Goal: Navigation & Orientation: Find specific page/section

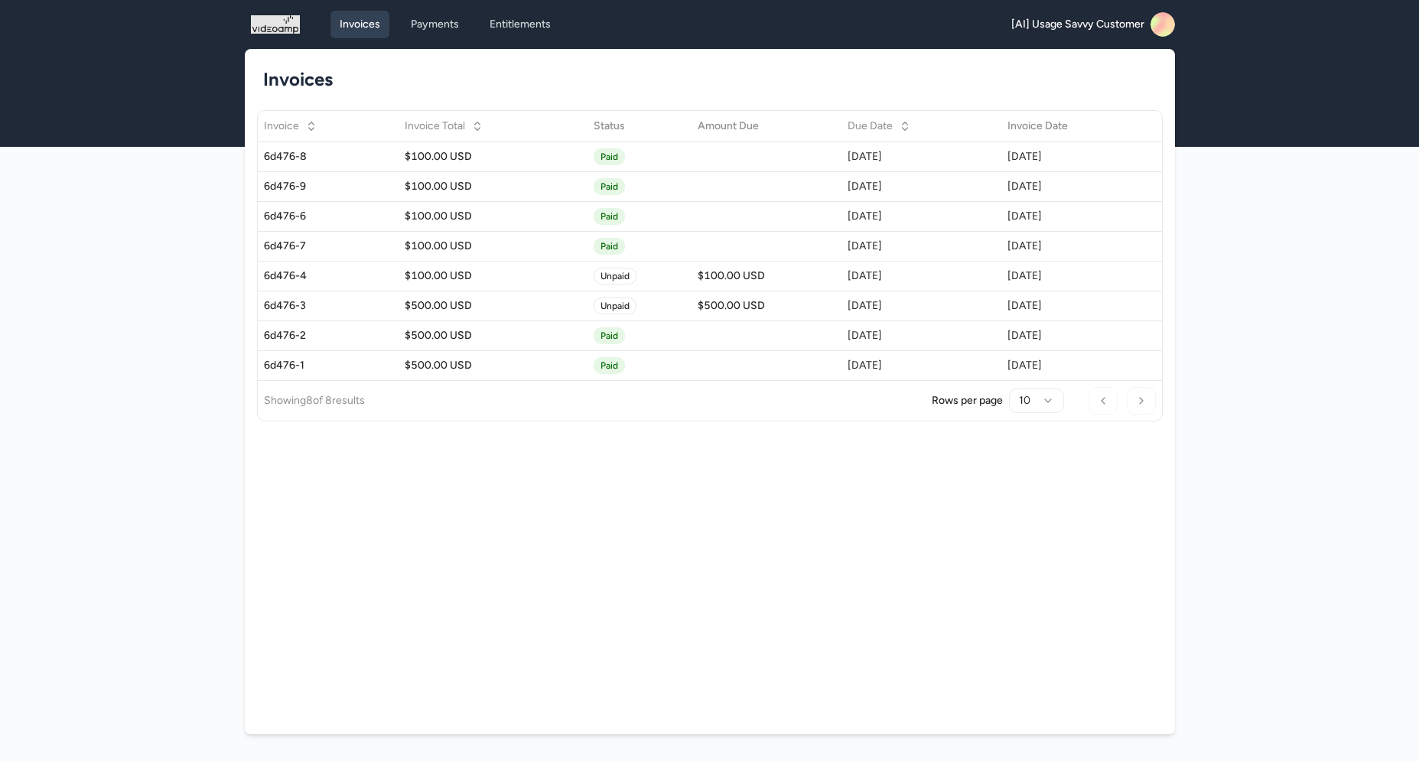
click at [439, 23] on link "Payments" at bounding box center [435, 25] width 67 height 28
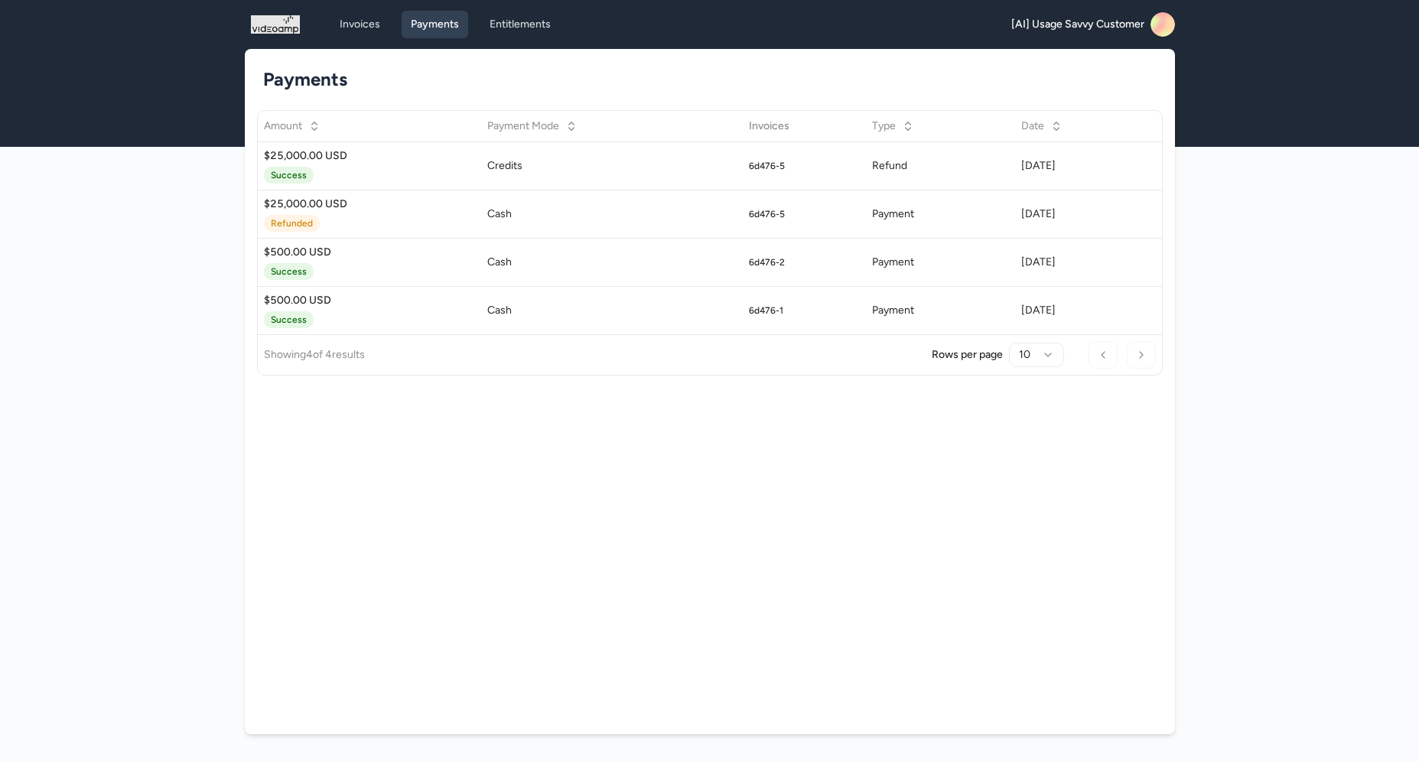
click at [520, 30] on link "Entitlements" at bounding box center [521, 25] width 80 height 28
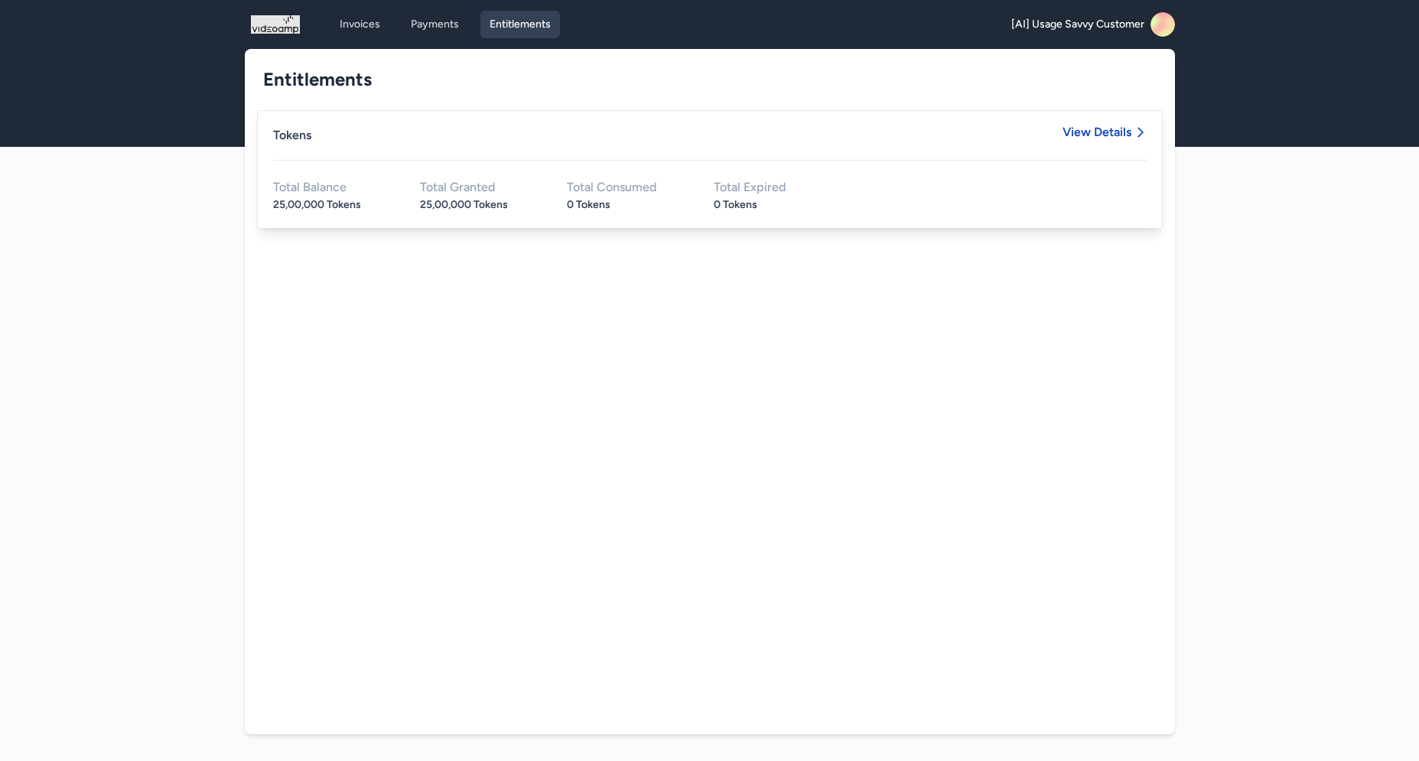
click at [1109, 137] on span "View Details" at bounding box center [1097, 132] width 69 height 12
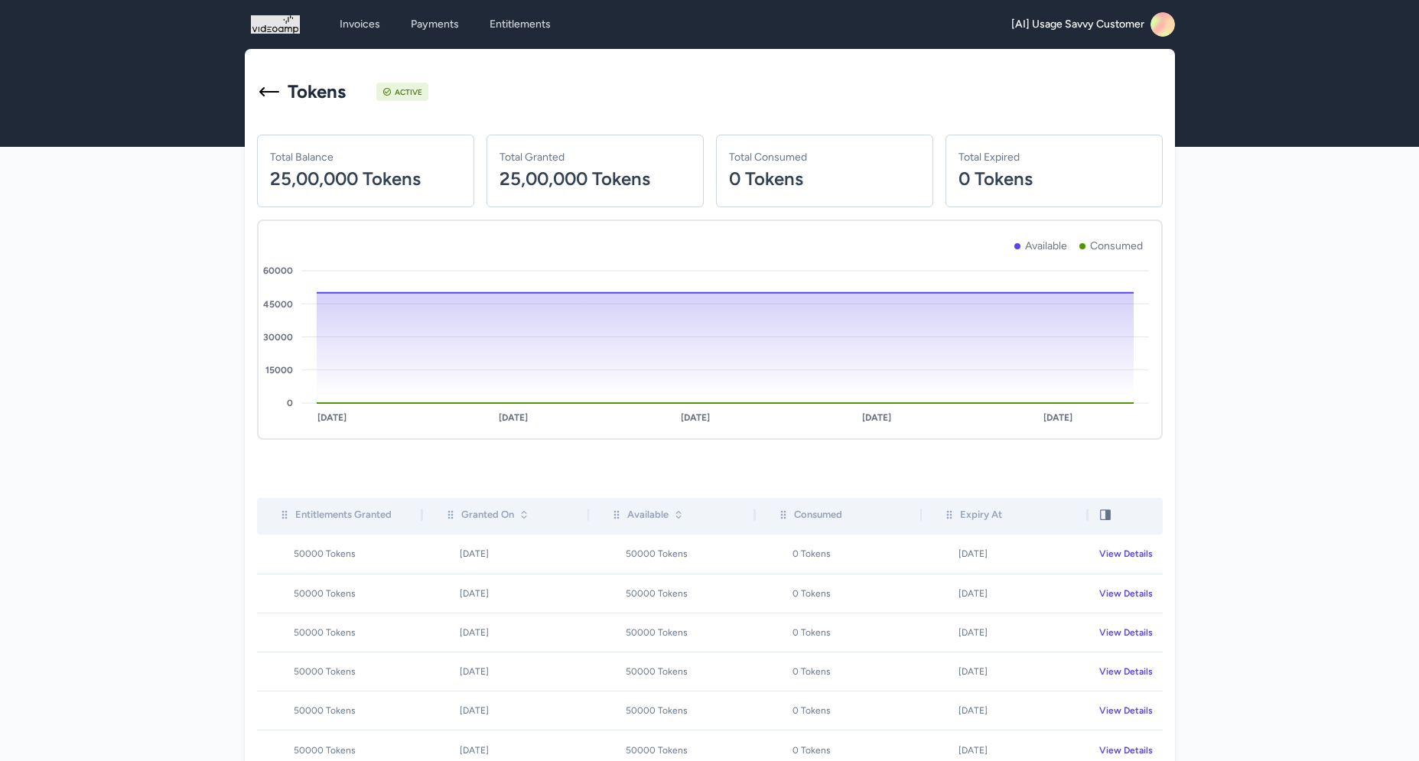
click at [1165, 22] on rect at bounding box center [1163, 24] width 24 height 24
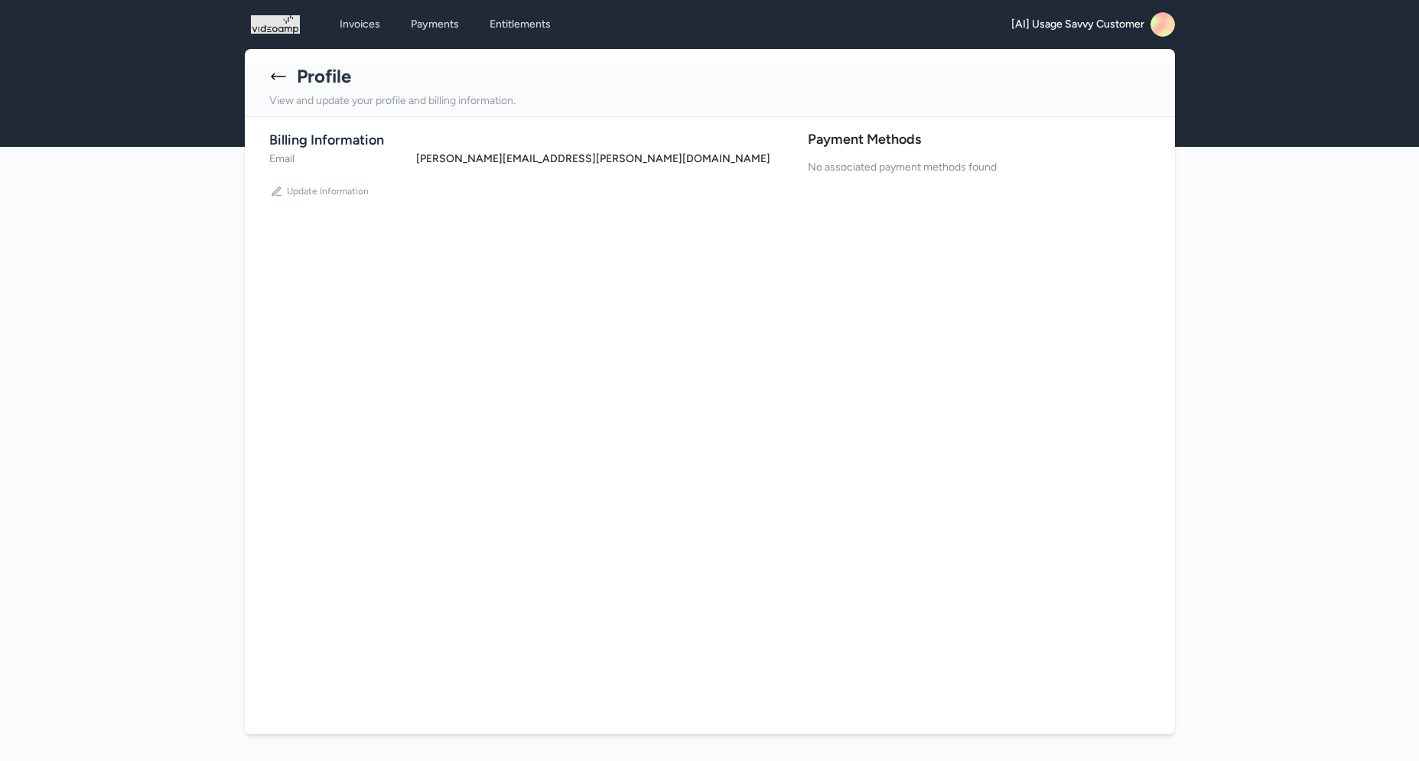
click at [339, 200] on button "Update Information" at bounding box center [319, 191] width 101 height 24
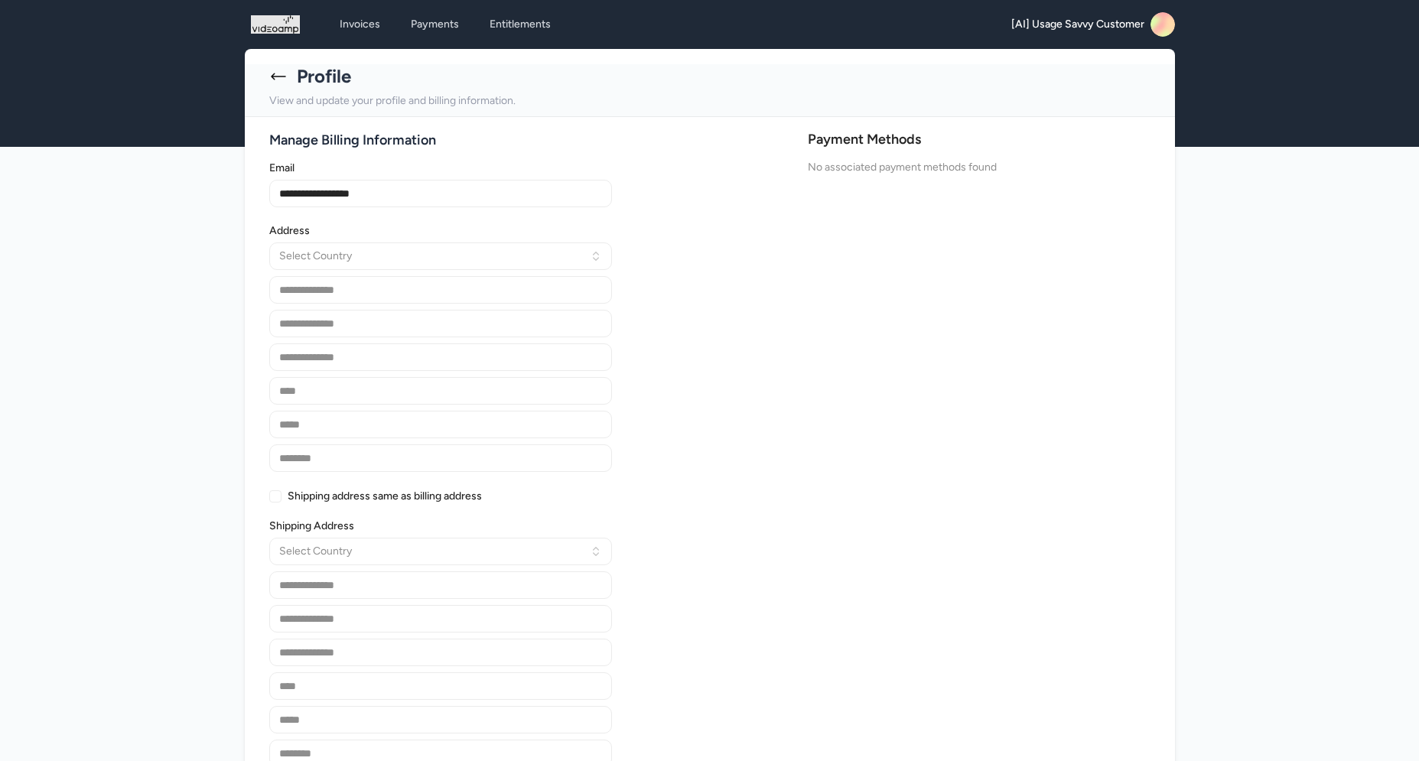
click at [287, 86] on div "Profile" at bounding box center [709, 76] width 881 height 24
click at [275, 77] on icon at bounding box center [278, 76] width 18 height 18
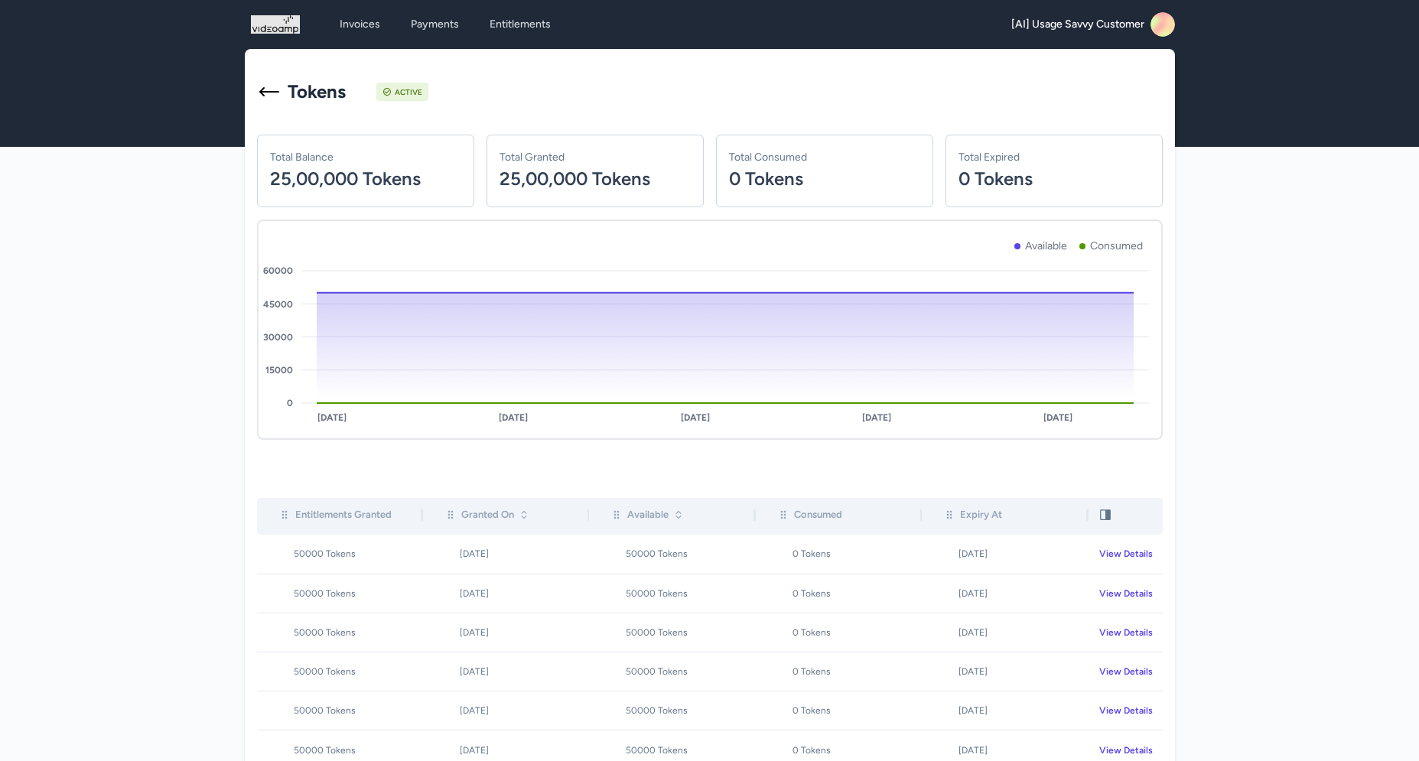
click at [267, 96] on icon at bounding box center [269, 92] width 24 height 24
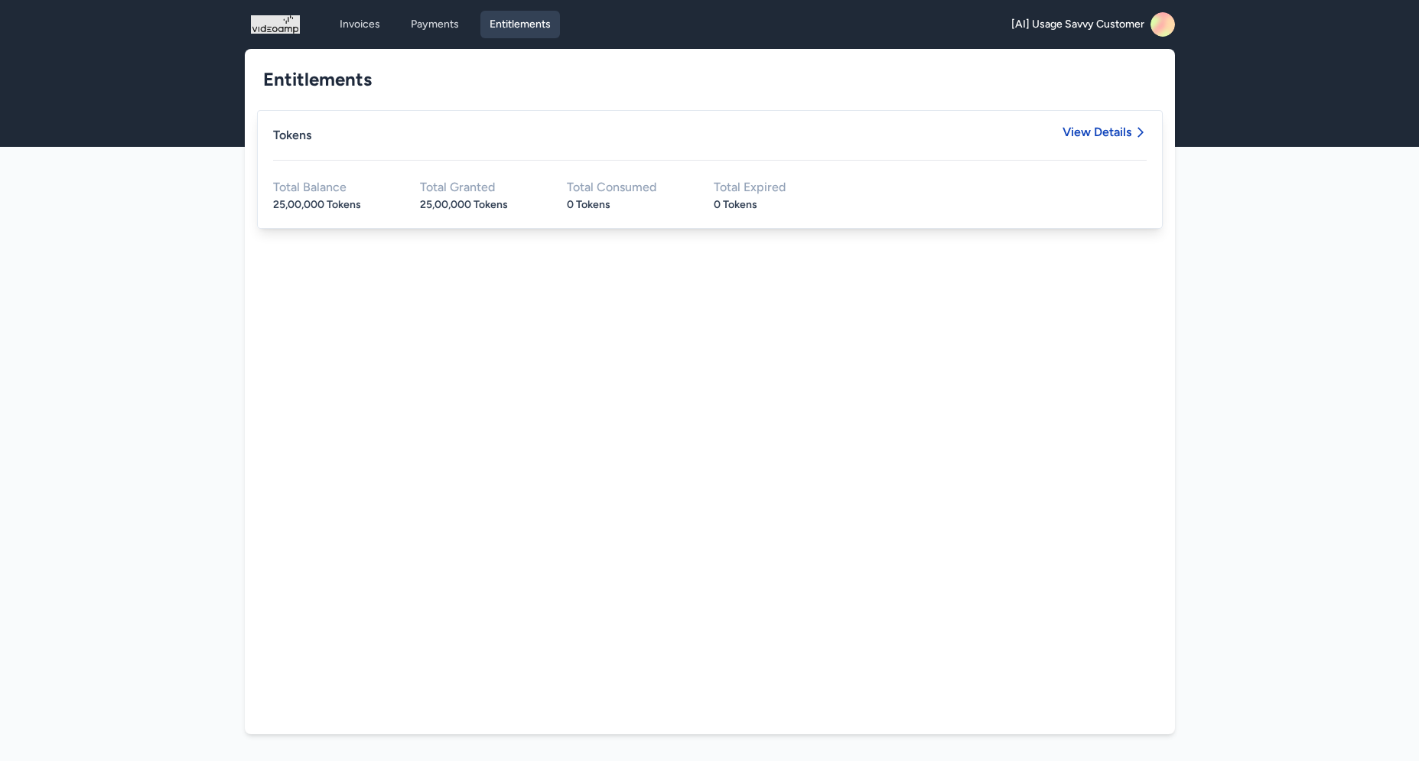
click at [368, 39] on div "Invoices Payments Entitlements [AI] Usage Savvy Customer Open main menu" at bounding box center [710, 24] width 930 height 49
click at [361, 26] on link "Invoices" at bounding box center [360, 25] width 59 height 28
